Goal: Check status: Check status

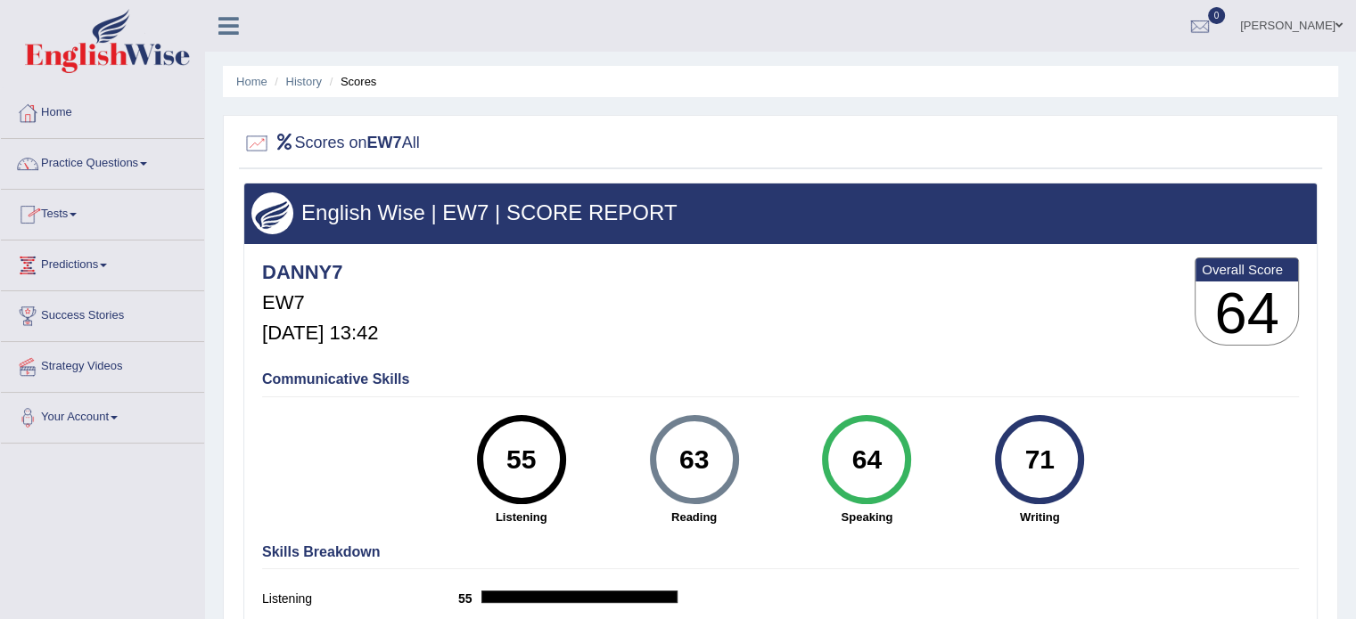
click at [77, 213] on span at bounding box center [73, 215] width 7 height 4
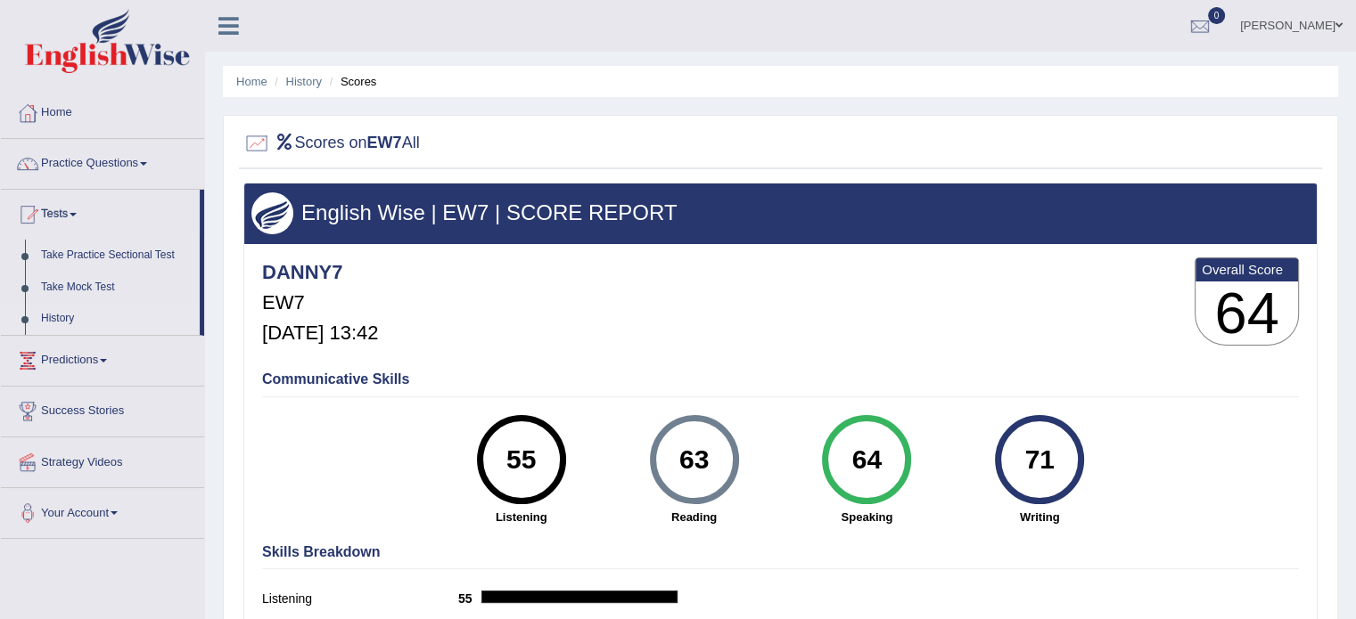
click at [75, 311] on link "History" at bounding box center [116, 319] width 167 height 32
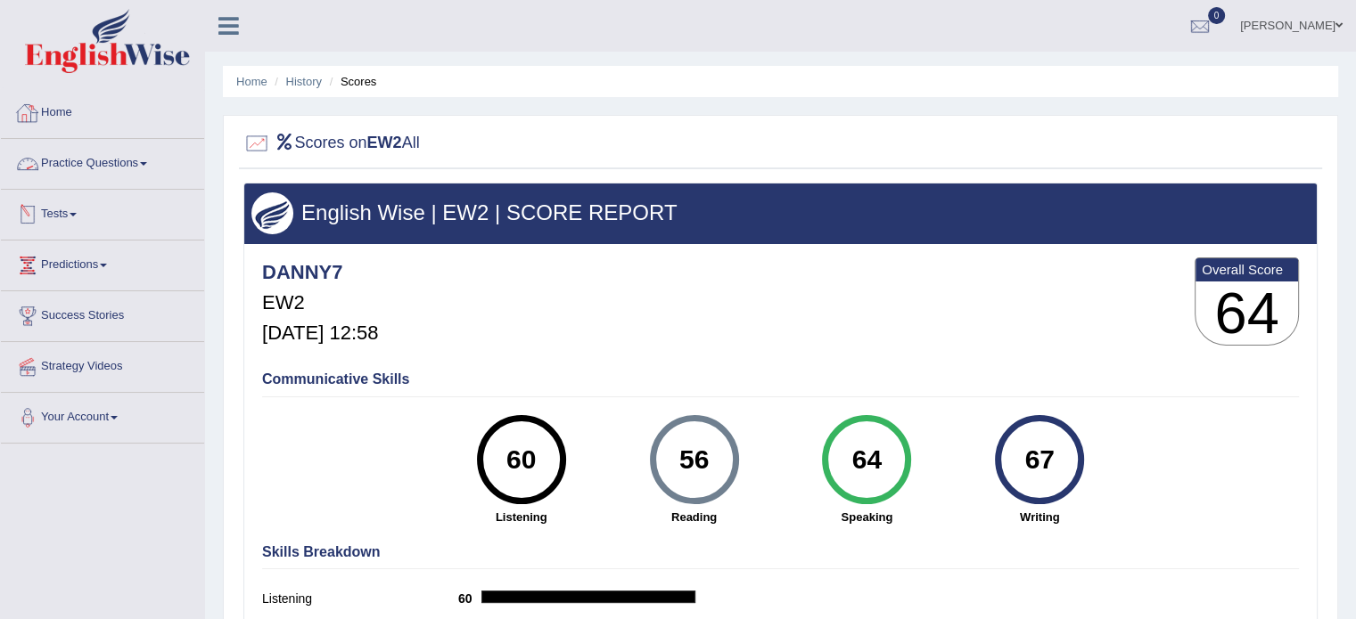
click at [79, 217] on link "Tests" at bounding box center [102, 212] width 203 height 45
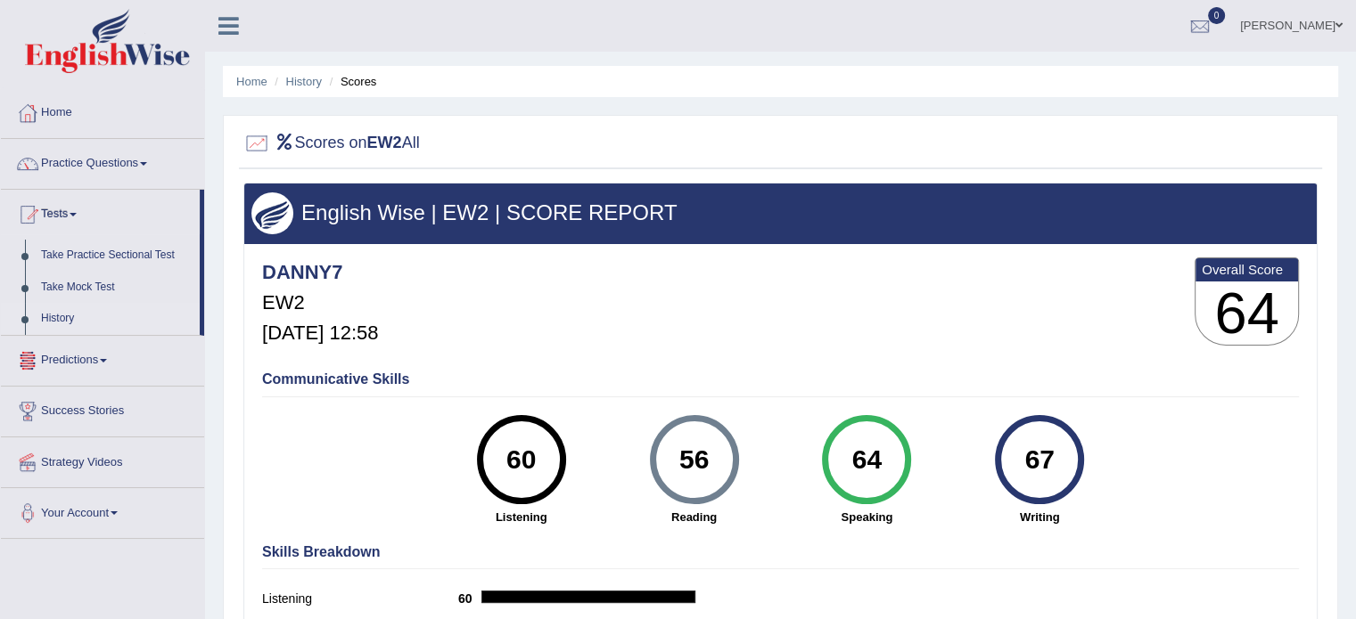
click at [69, 315] on link "History" at bounding box center [116, 319] width 167 height 32
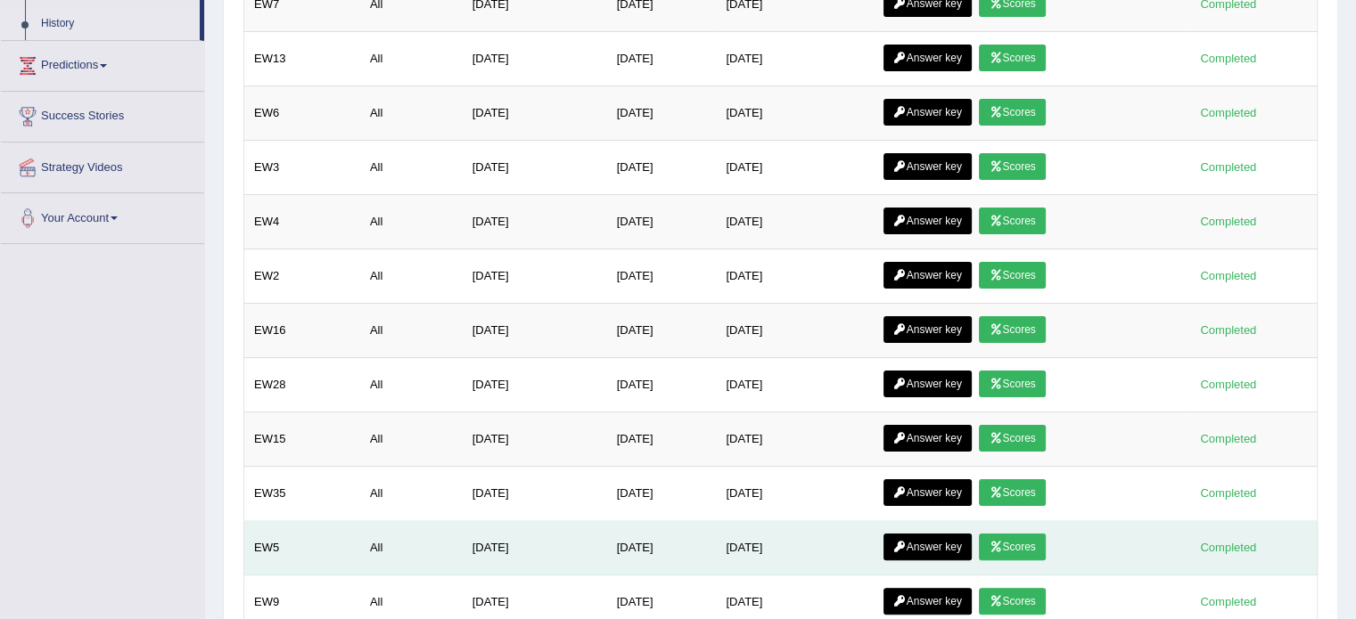
click at [1033, 545] on link "Scores" at bounding box center [1012, 547] width 66 height 27
